Goal: Find contact information: Find contact information

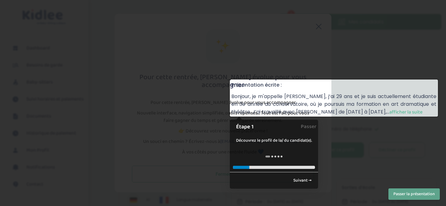
click at [326, 136] on div at bounding box center [223, 103] width 446 height 206
click at [298, 180] on link "Suivant →" at bounding box center [302, 181] width 25 height 10
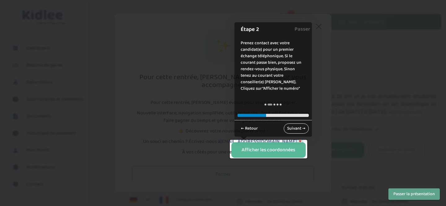
click at [296, 131] on link "Suivant →" at bounding box center [296, 129] width 25 height 10
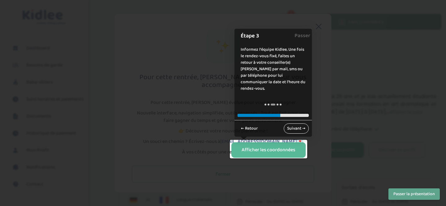
click at [297, 126] on link "Suivant →" at bounding box center [296, 129] width 25 height 10
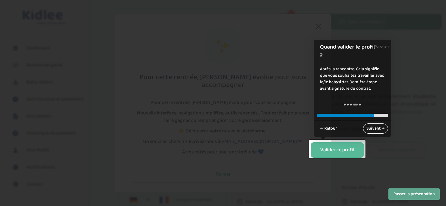
click at [376, 127] on link "Suivant →" at bounding box center [375, 129] width 25 height 10
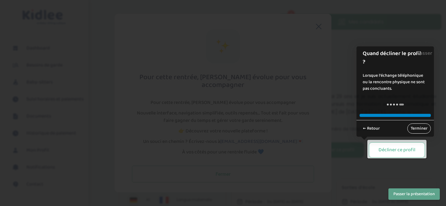
click at [417, 128] on link "Terminer" at bounding box center [419, 129] width 24 height 10
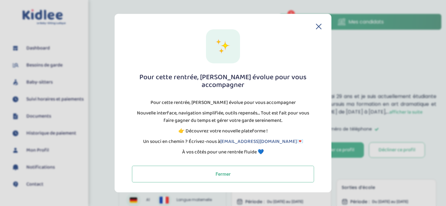
click at [318, 34] on div "Pour cette rentrée, Kidlee évolue pour vous accompagner Pour cette rentrée, Kid…" at bounding box center [222, 105] width 197 height 153
click at [318, 27] on div "Pour cette rentrée, Kidlee évolue pour vous accompagner Pour cette rentrée, Kid…" at bounding box center [223, 103] width 217 height 179
click at [317, 29] on icon at bounding box center [319, 27] width 6 height 6
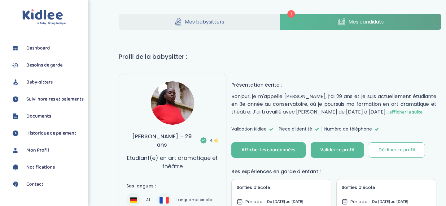
click at [389, 110] on span "afficher la suite" at bounding box center [405, 112] width 33 height 8
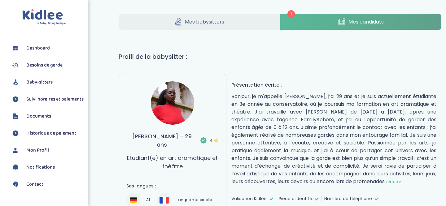
click at [333, 24] on link "Mes candidats" at bounding box center [360, 22] width 161 height 16
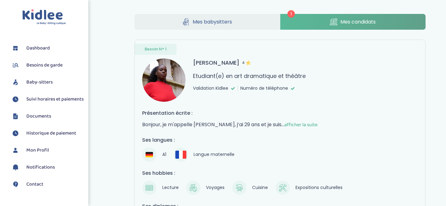
click at [223, 21] on span "Mes babysitters" at bounding box center [212, 22] width 39 height 8
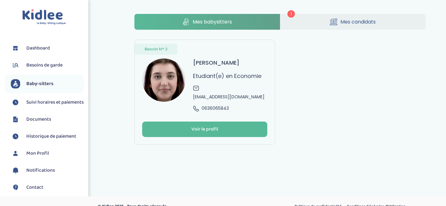
click at [345, 21] on span "Mes candidats" at bounding box center [357, 22] width 35 height 8
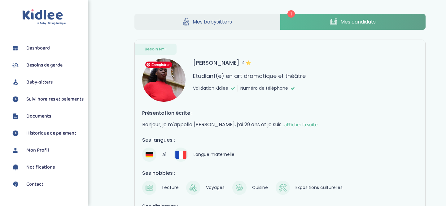
click at [167, 77] on img at bounding box center [163, 80] width 43 height 43
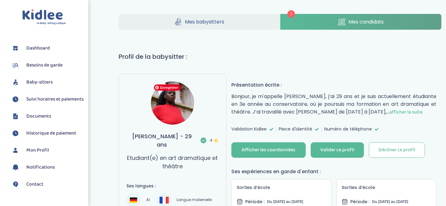
click at [173, 101] on img at bounding box center [172, 102] width 43 height 43
click at [177, 107] on img at bounding box center [172, 102] width 43 height 43
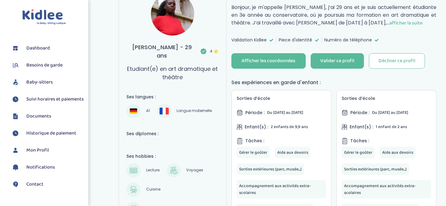
scroll to position [100, 0]
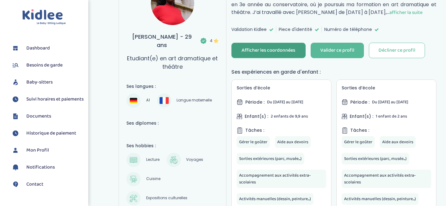
click at [269, 52] on div "Afficher les coordonnées" at bounding box center [268, 50] width 54 height 7
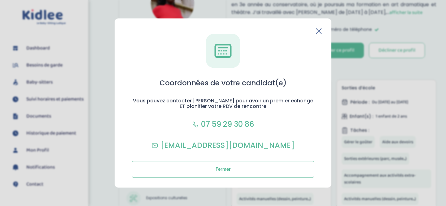
click at [317, 32] on icon at bounding box center [318, 30] width 5 height 5
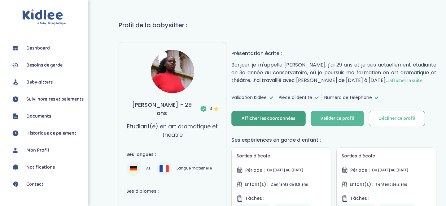
scroll to position [34, 0]
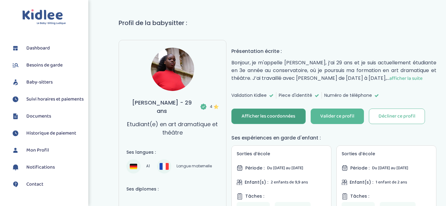
click at [389, 77] on span "afficher la suite" at bounding box center [405, 79] width 33 height 8
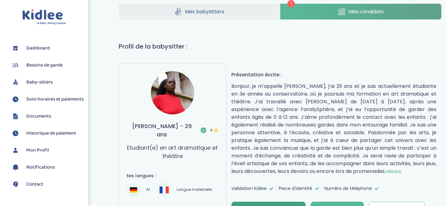
scroll to position [0, 0]
